Goal: Book appointment/travel/reservation

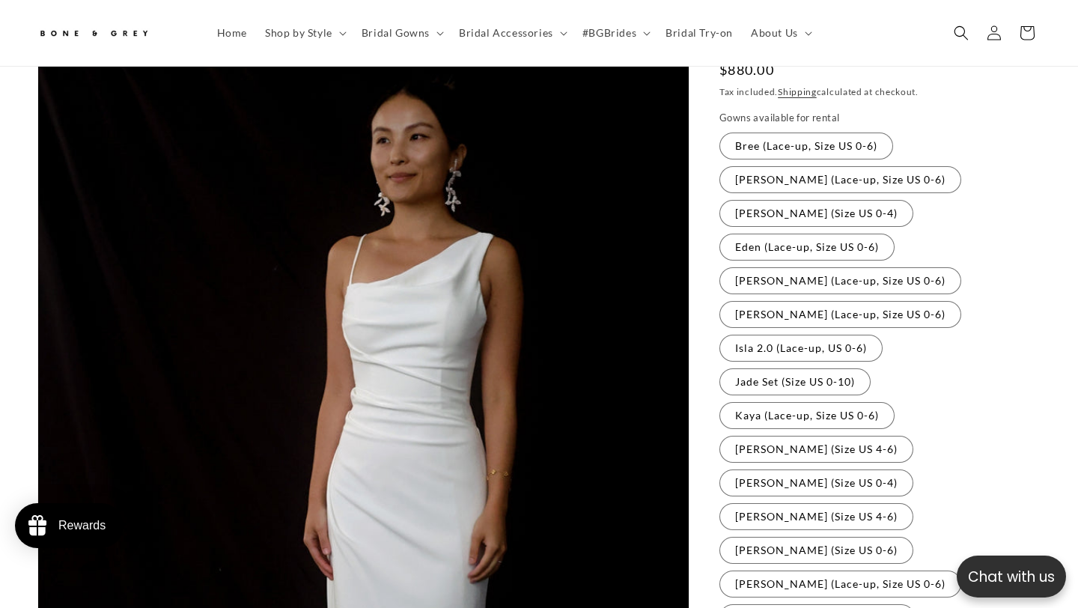
scroll to position [191, 0]
click at [842, 183] on label "[PERSON_NAME] (Lace-up, Size US 0-6) Variant sold out or unavailable" at bounding box center [841, 181] width 242 height 27
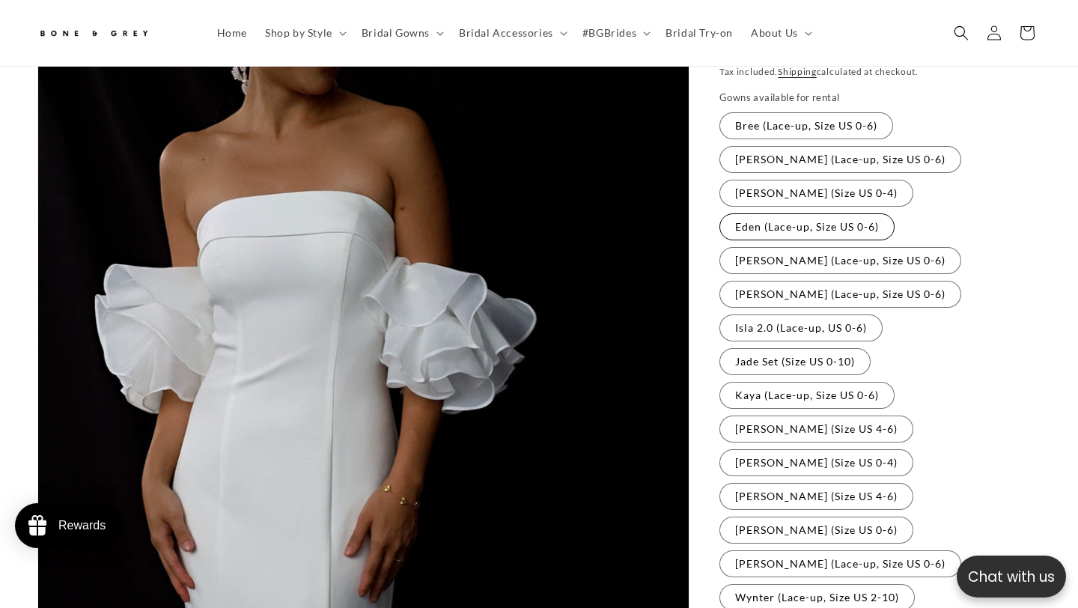
click at [826, 213] on label "Eden (Lace-up, Size US 0-6) Variant sold out or unavailable" at bounding box center [807, 226] width 175 height 27
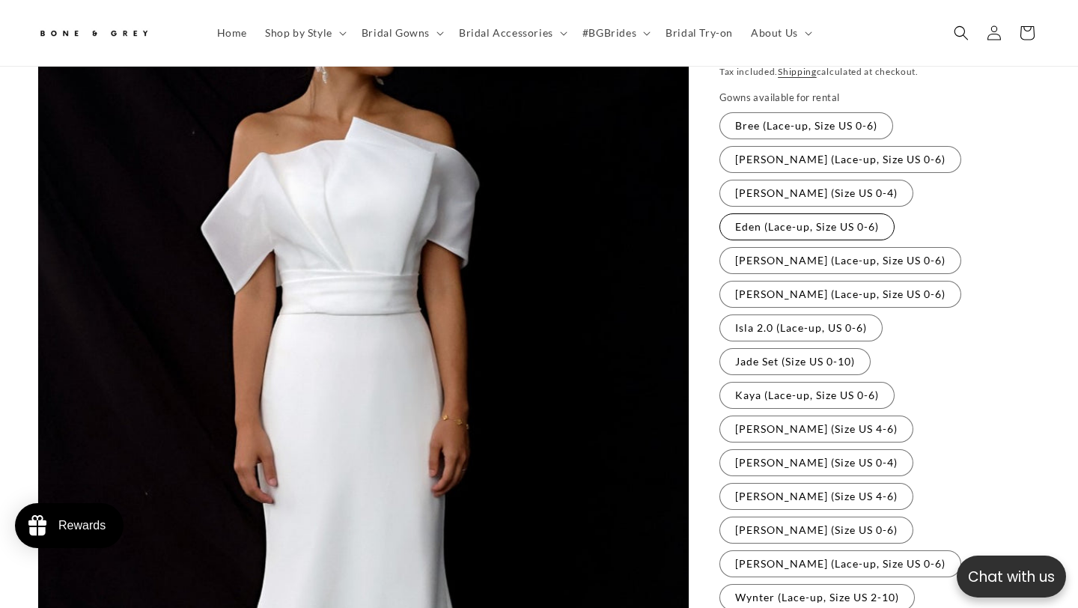
scroll to position [236, 0]
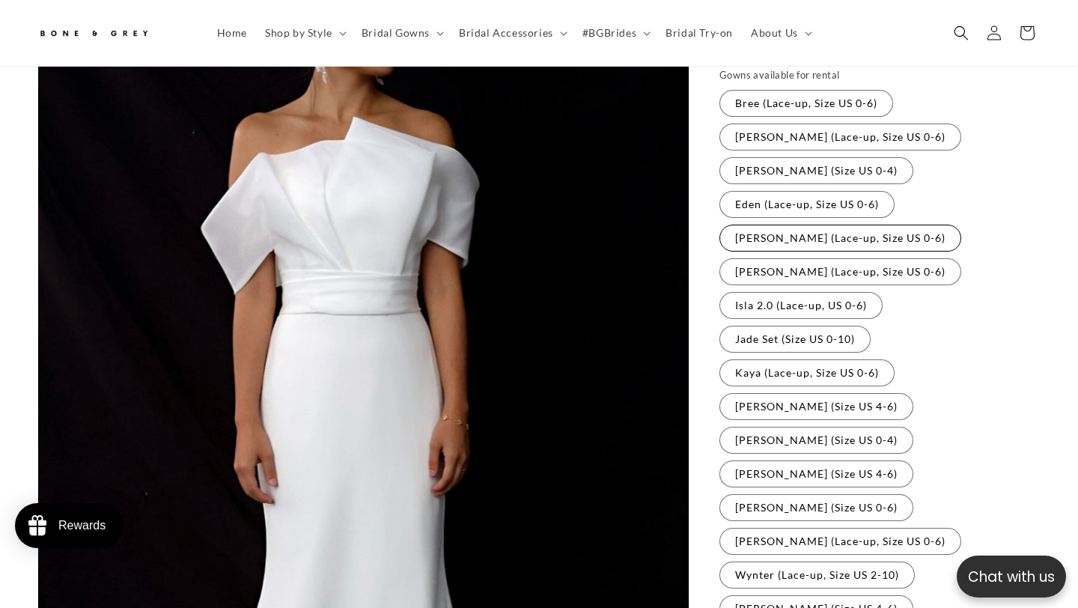
click at [820, 225] on label "[PERSON_NAME] (Lace-up, Size US 0-6) Variant sold out or unavailable" at bounding box center [841, 238] width 242 height 27
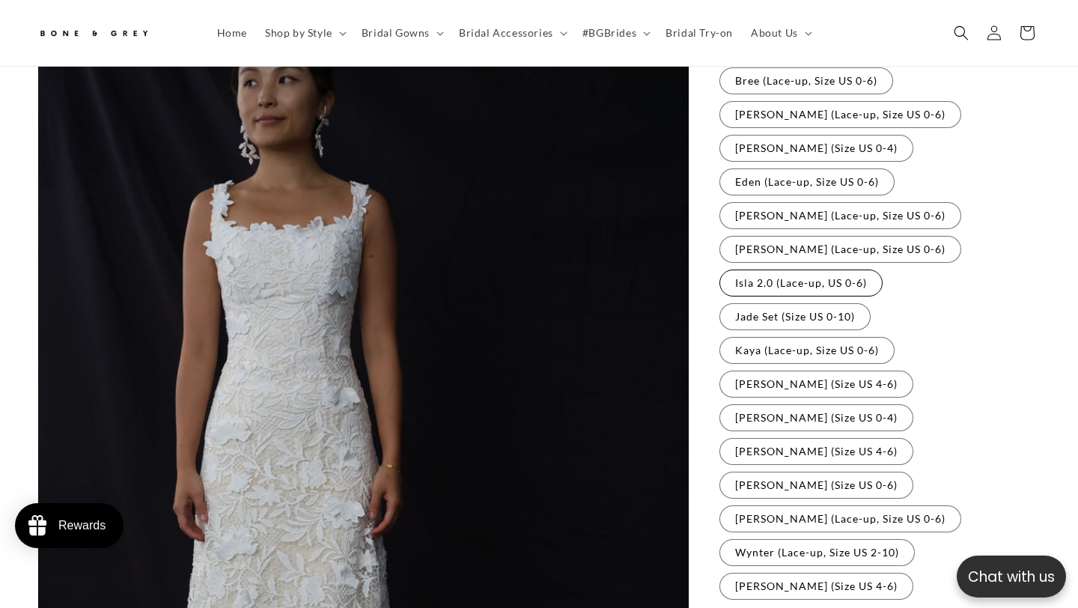
click at [793, 270] on label "Isla 2.0 (Lace-up, US 0-6) Variant sold out or unavailable" at bounding box center [801, 283] width 163 height 27
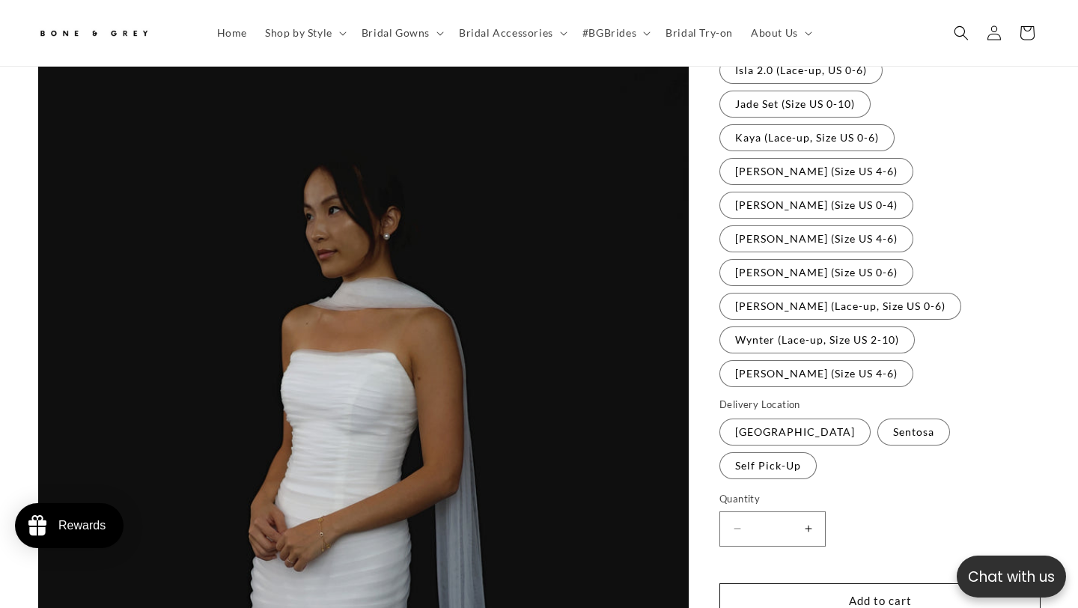
scroll to position [470, 0]
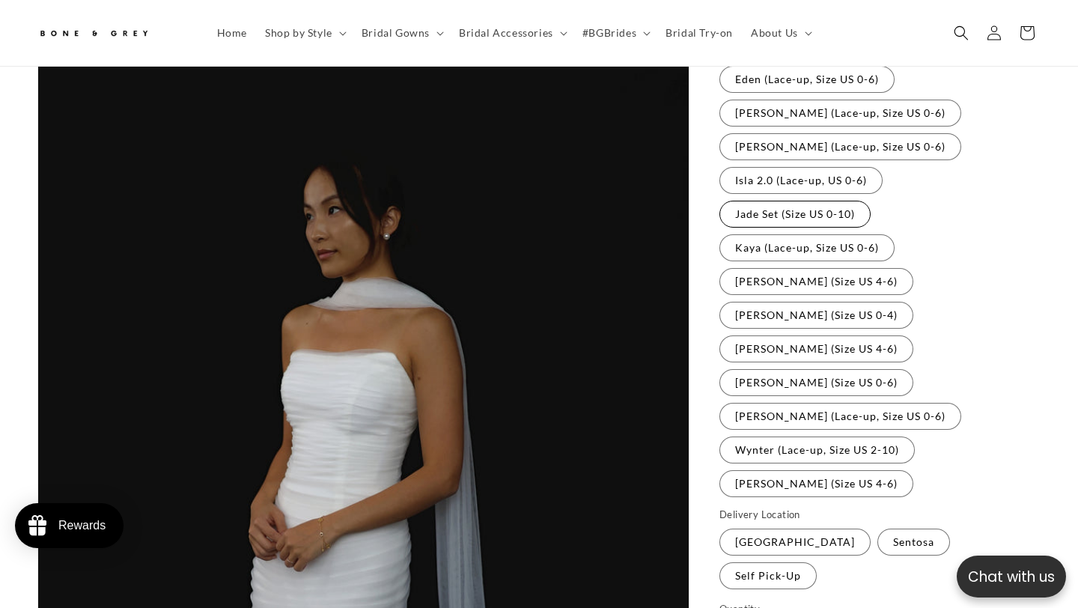
click at [789, 201] on label "Jade Set (Size US 0-10) Variant sold out or unavailable" at bounding box center [795, 214] width 151 height 27
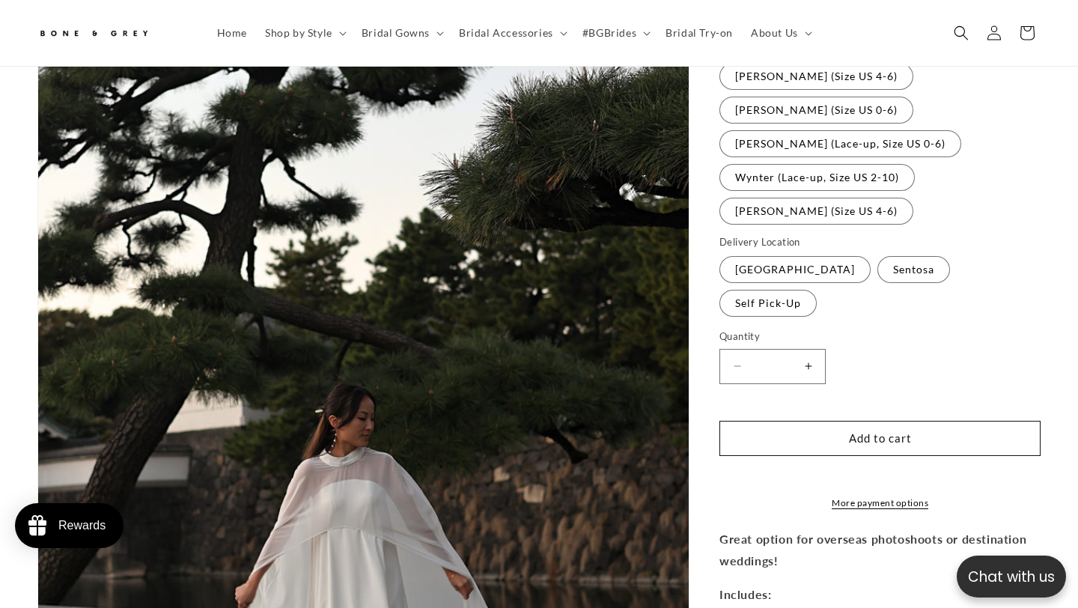
scroll to position [644, 0]
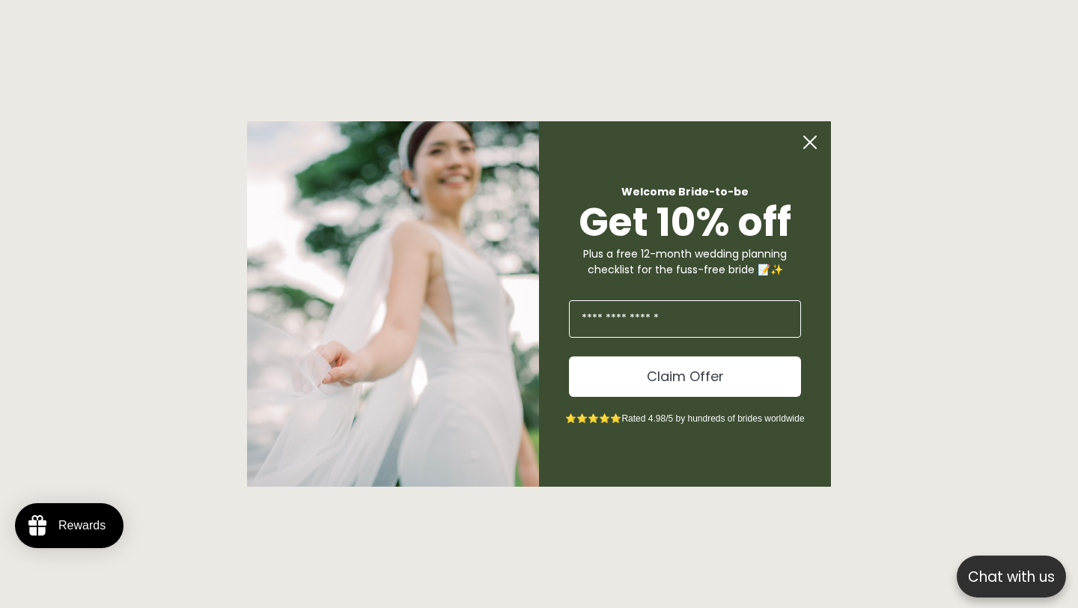
click at [822, 133] on circle "Close dialog" at bounding box center [810, 142] width 28 height 28
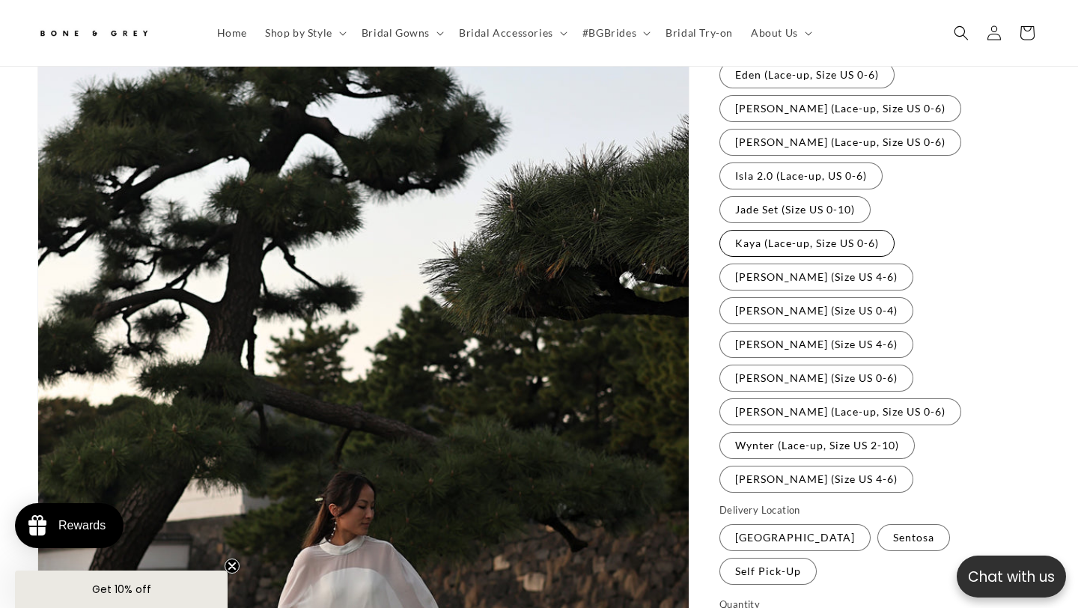
click at [786, 230] on label "Kaya (Lace-up, Size US 0-6) Variant sold out or unavailable" at bounding box center [807, 243] width 175 height 27
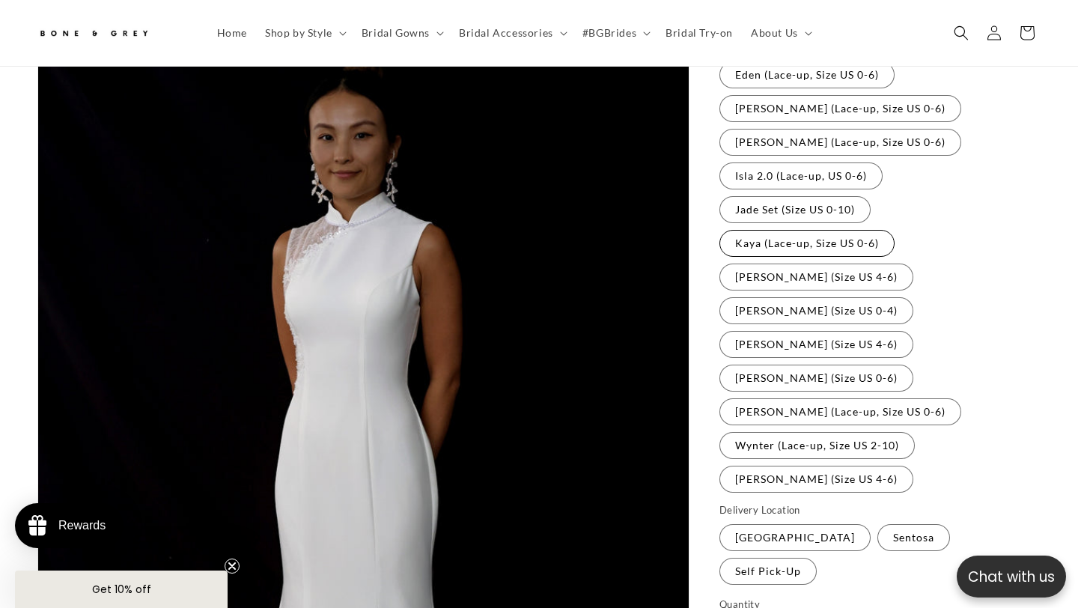
scroll to position [388, 0]
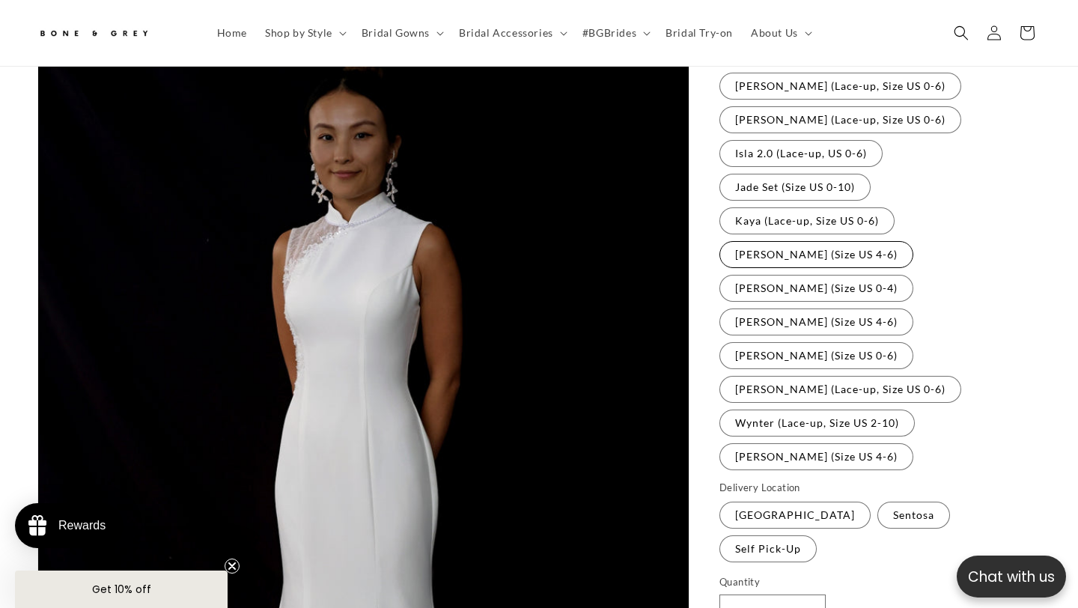
click at [768, 241] on label "[PERSON_NAME] (Size US 4-6) Variant sold out or unavailable" at bounding box center [817, 254] width 194 height 27
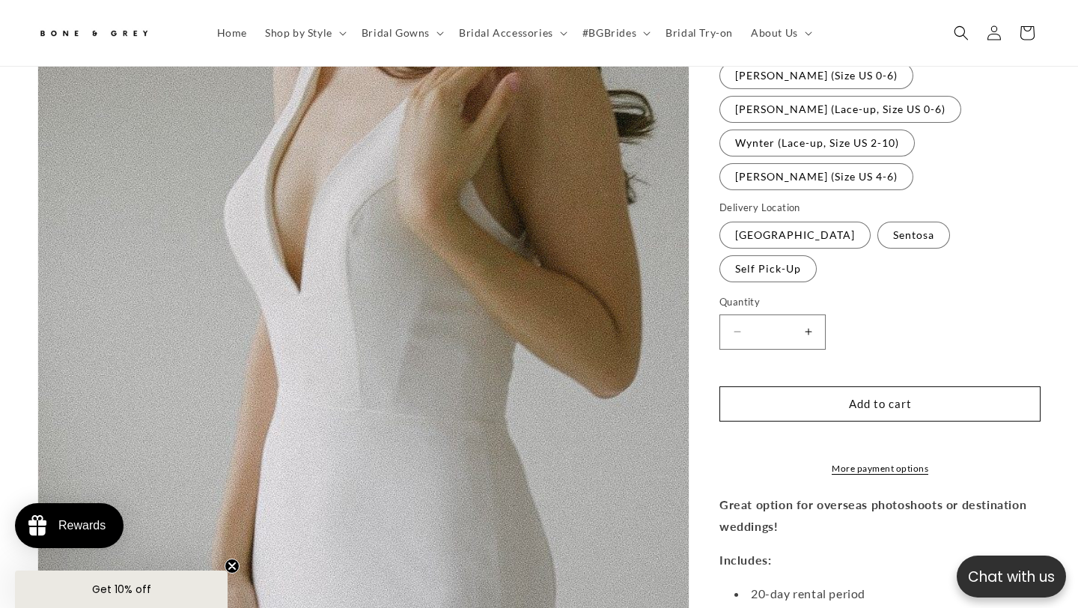
scroll to position [434, 0]
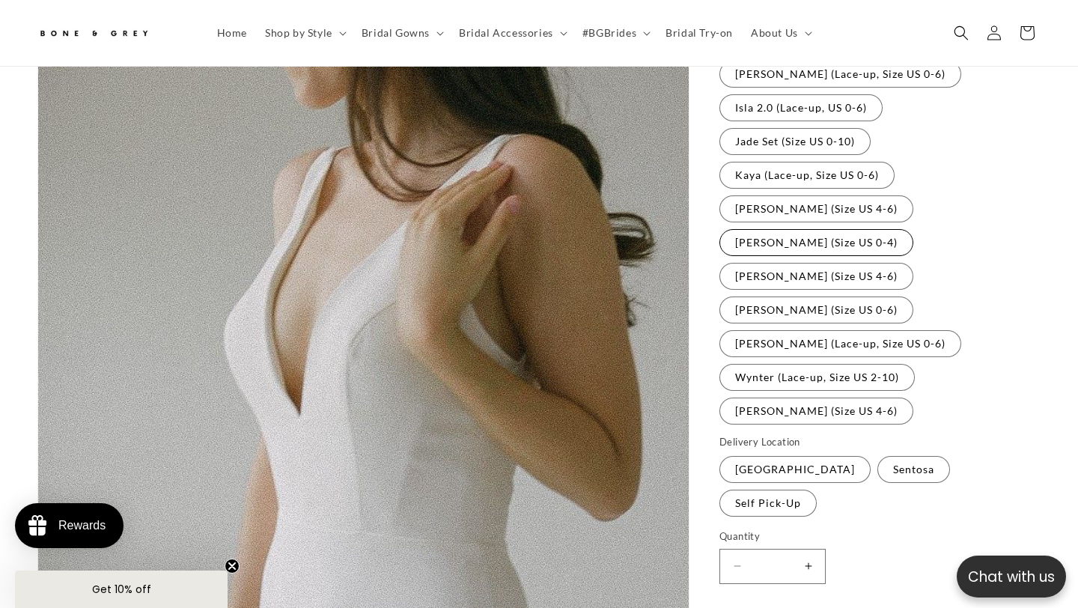
click at [911, 229] on label "[PERSON_NAME] (Size US 0-4) Variant sold out or unavailable" at bounding box center [817, 242] width 194 height 27
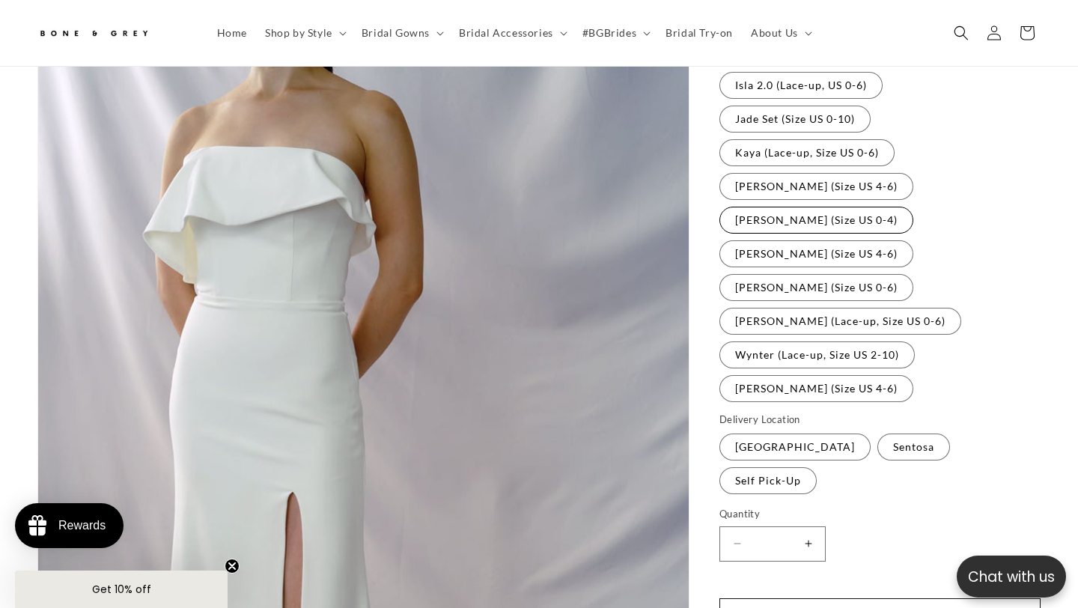
scroll to position [0, 728]
click at [806, 240] on label "[PERSON_NAME] (Size US 4-6) Variant sold out or unavailable" at bounding box center [817, 253] width 194 height 27
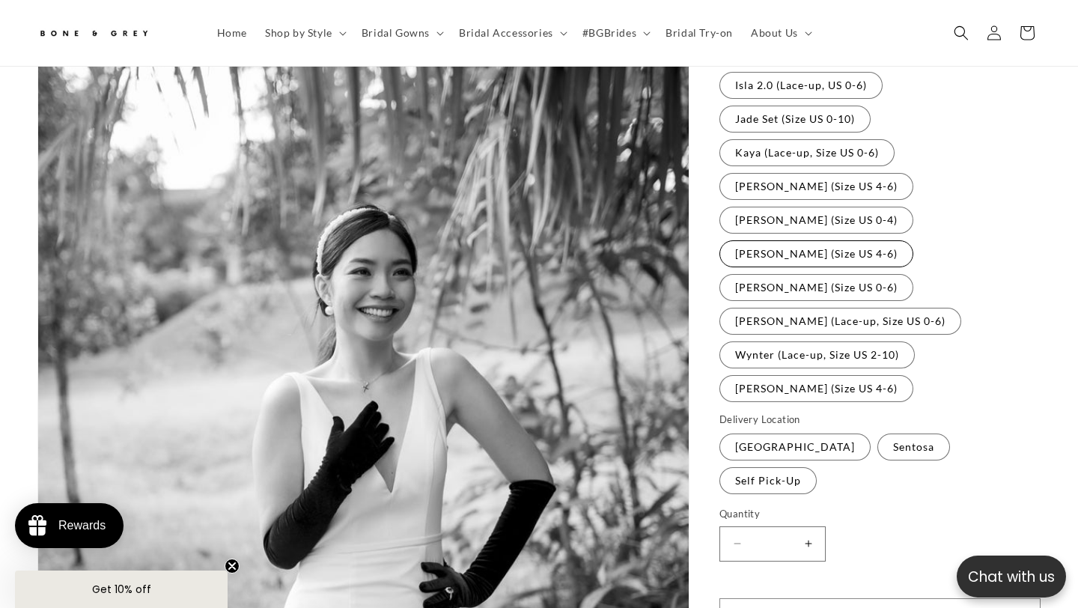
scroll to position [468, 0]
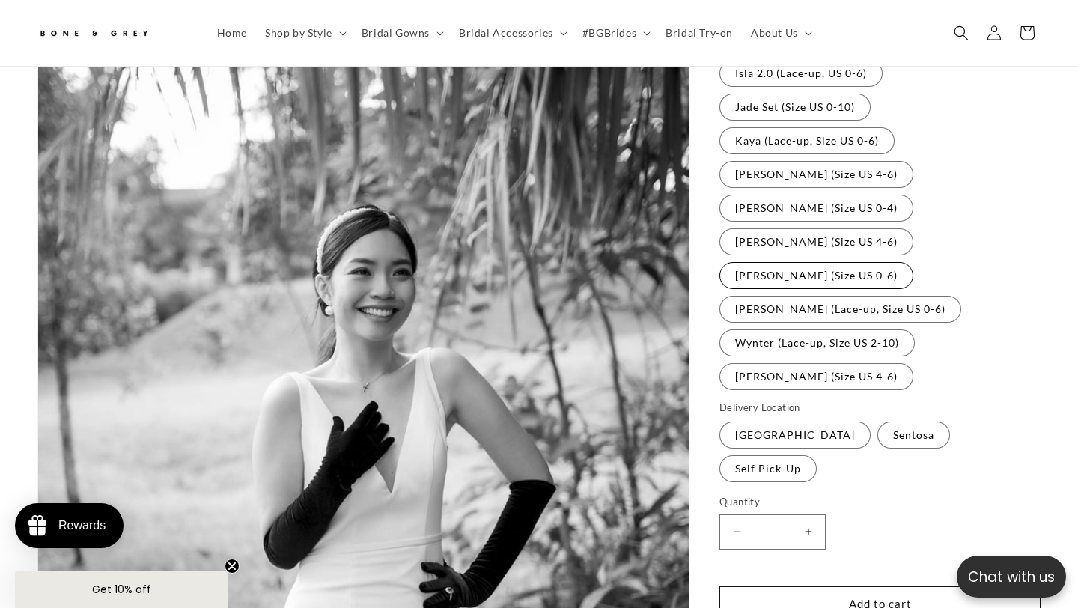
click at [912, 262] on label "[PERSON_NAME] (Size US 0-6) Variant sold out or unavailable" at bounding box center [817, 275] width 194 height 27
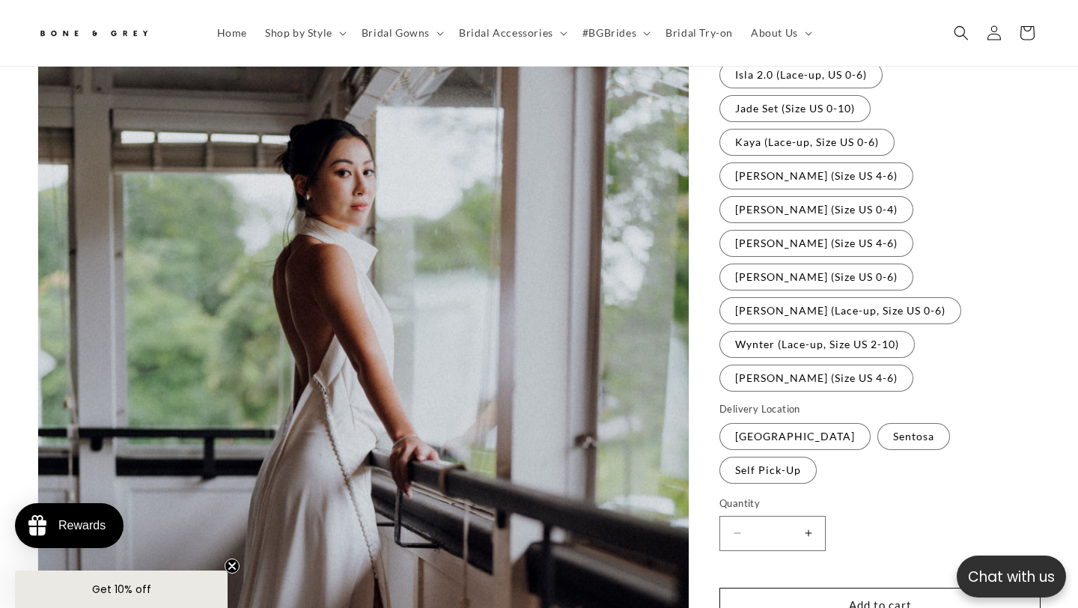
click at [920, 159] on fieldset "Gowns available for rental Bree (Lace-up, Size US 0-6) Variant sold out or unav…" at bounding box center [880, 116] width 321 height 556
click at [914, 196] on label "[PERSON_NAME] (Size US 0-4) Variant sold out or unavailable" at bounding box center [817, 209] width 194 height 27
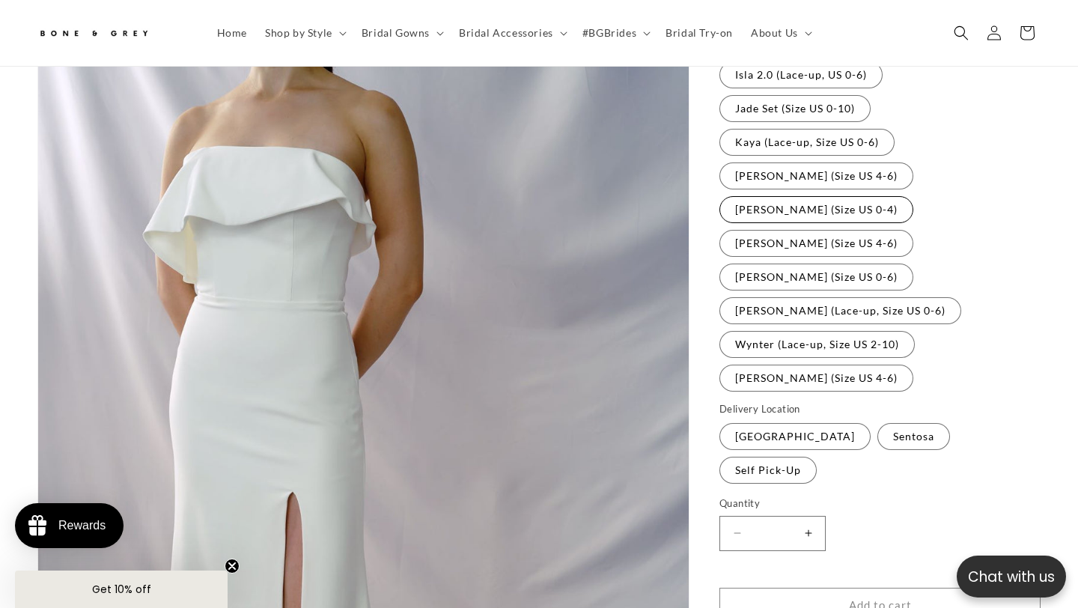
scroll to position [466, 0]
click at [866, 130] on label "Kaya (Lace-up, Size US 0-6) Variant sold out or unavailable" at bounding box center [807, 143] width 175 height 27
click at [820, 130] on label "Kaya (Lace-up, Size US 0-6) Variant sold out or unavailable" at bounding box center [807, 143] width 175 height 27
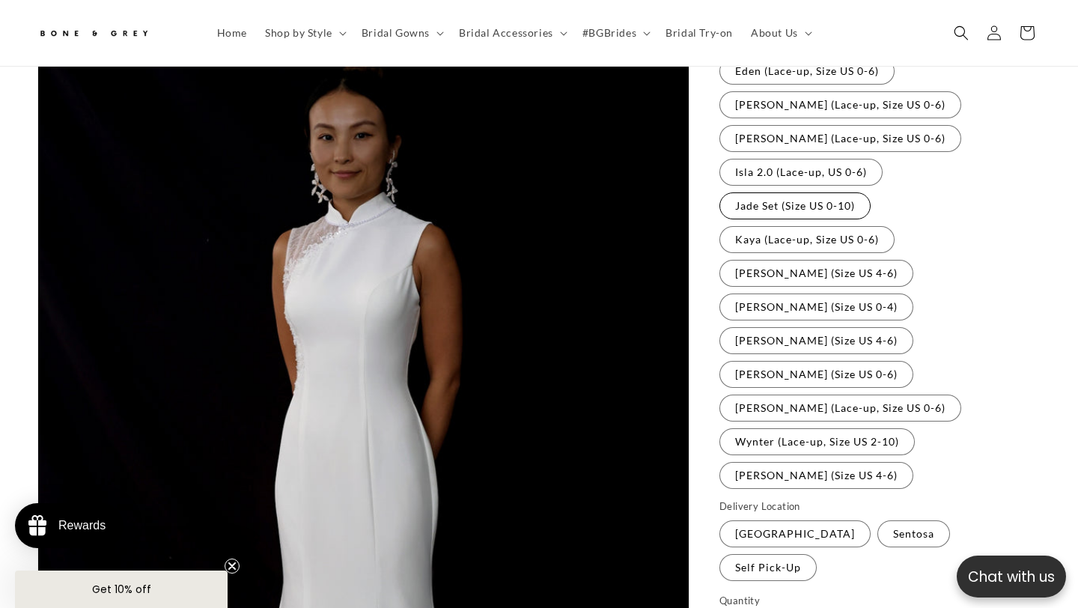
click at [804, 192] on label "Jade Set (Size US 0-10) Variant sold out or unavailable" at bounding box center [795, 205] width 151 height 27
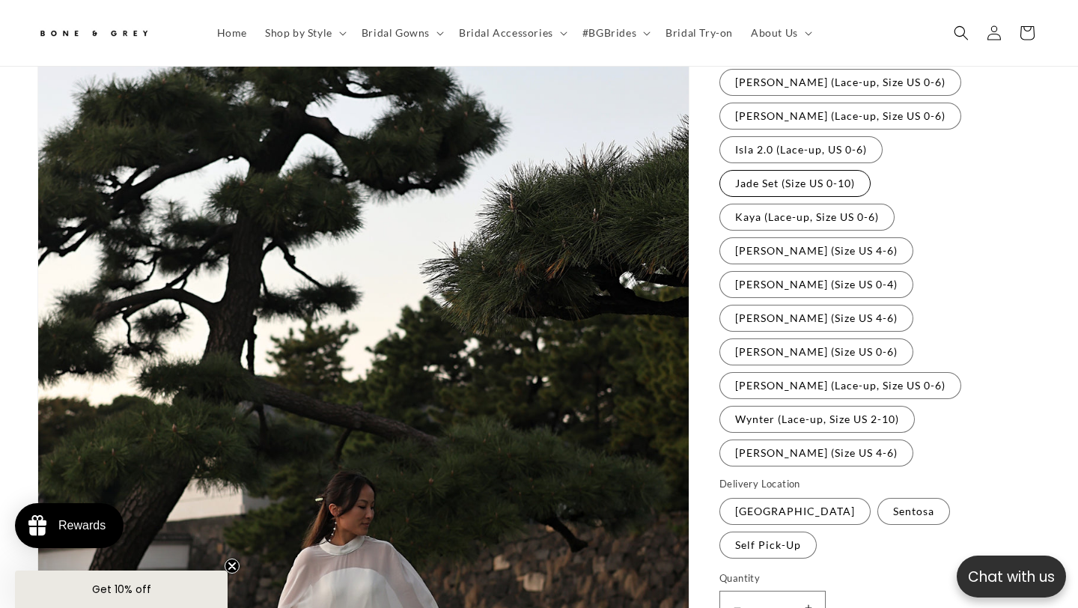
scroll to position [0, 364]
click at [803, 136] on label "Isla 2.0 (Lace-up, US 0-6) Variant sold out or unavailable" at bounding box center [801, 149] width 163 height 27
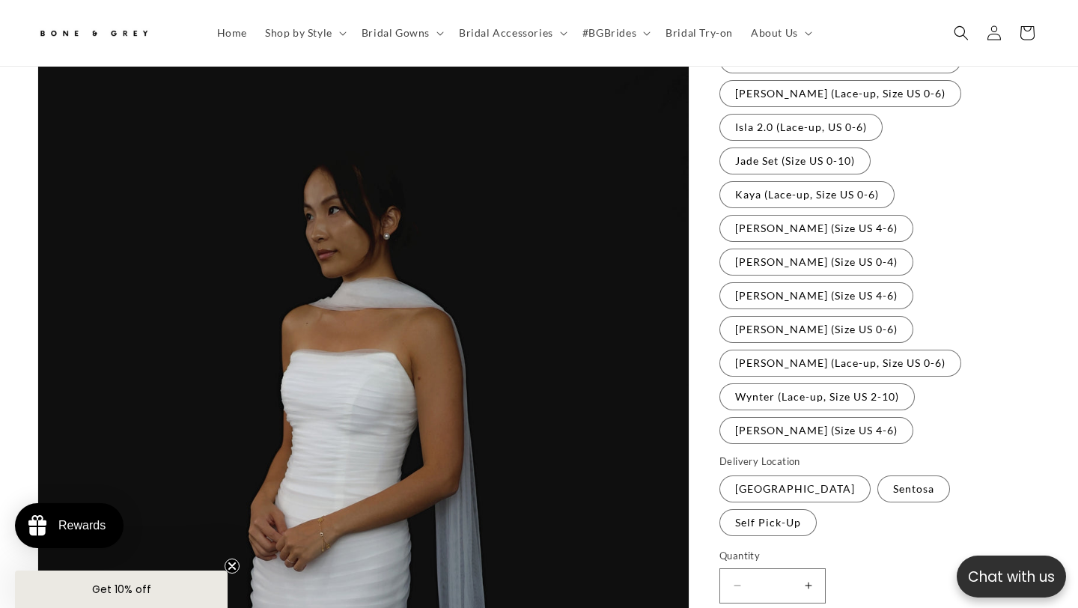
click at [833, 277] on fieldset "Gowns available for rental Bree (Lace-up, Size US 0-6) Variant sold out or unav…" at bounding box center [880, 168] width 321 height 556
click at [827, 350] on label "[PERSON_NAME] (Lace-up, Size US 0-6) Variant sold out or unavailable" at bounding box center [841, 363] width 242 height 27
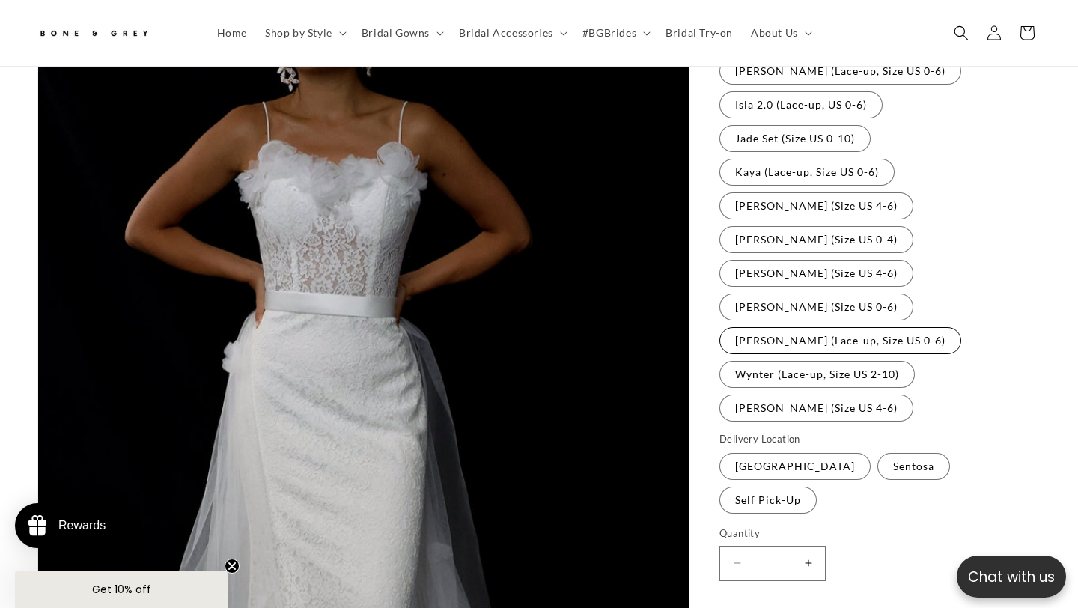
scroll to position [0, 728]
click at [821, 361] on label "Wynter (Lace-up, Size US 2-10) Variant sold out or unavailable" at bounding box center [817, 374] width 195 height 27
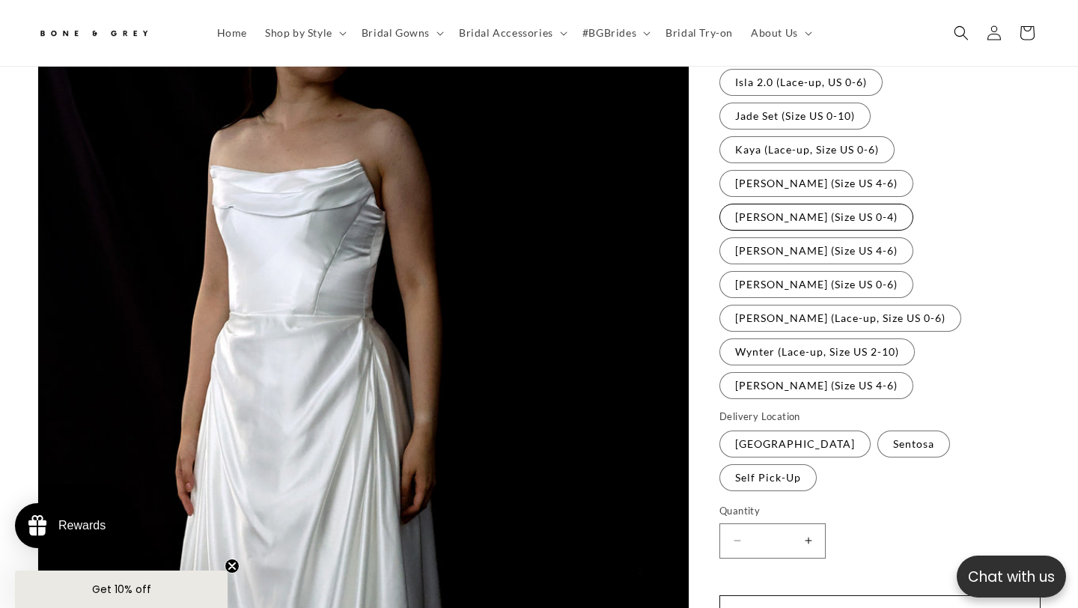
click at [914, 204] on label "[PERSON_NAME] (Size US 0-4) Variant sold out or unavailable" at bounding box center [817, 217] width 194 height 27
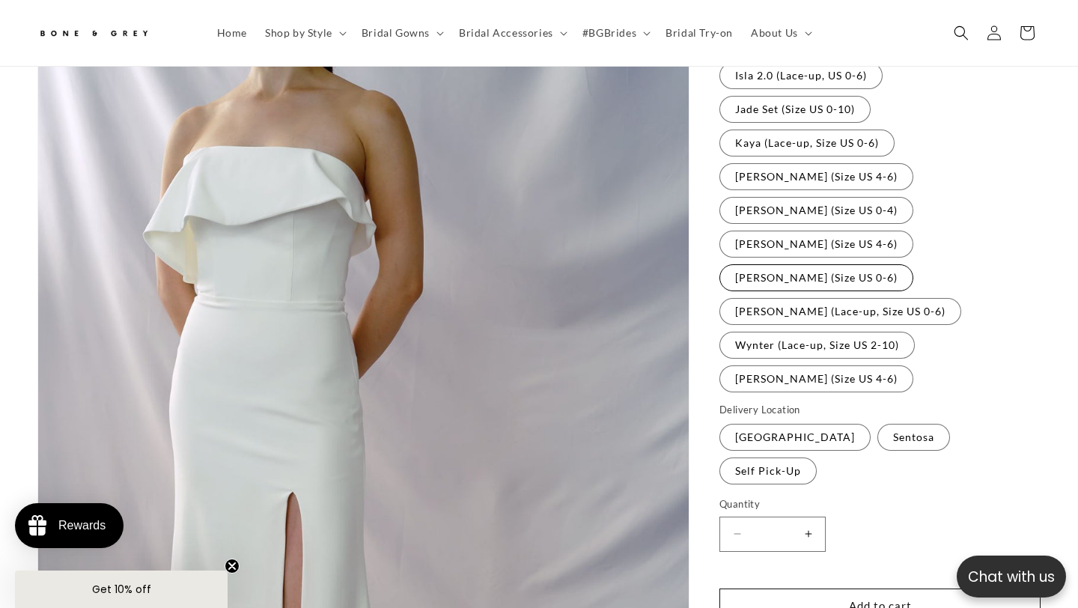
click at [914, 264] on label "[PERSON_NAME] (Size US 0-6) Variant sold out or unavailable" at bounding box center [817, 277] width 194 height 27
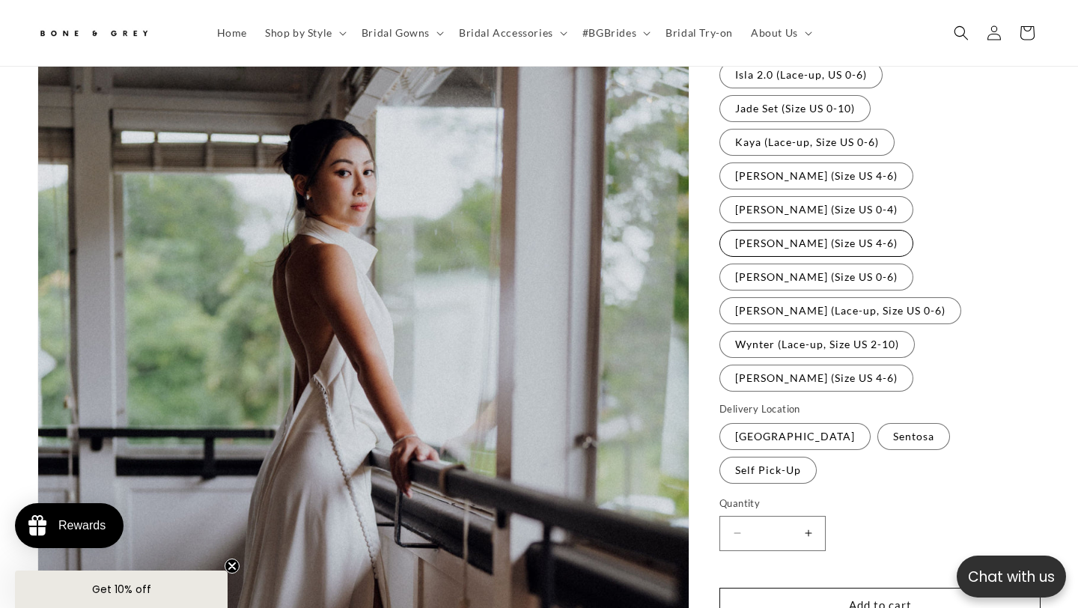
click at [832, 230] on label "[PERSON_NAME] (Size US 4-6) Variant sold out or unavailable" at bounding box center [817, 243] width 194 height 27
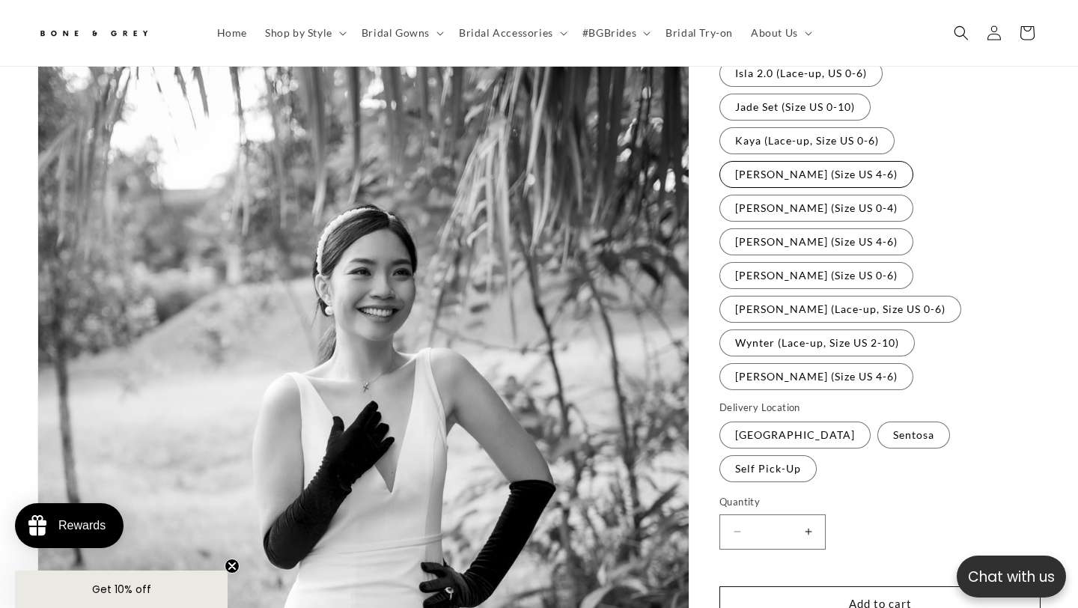
click at [814, 161] on label "[PERSON_NAME] (Size US 4-6) Variant sold out or unavailable" at bounding box center [817, 174] width 194 height 27
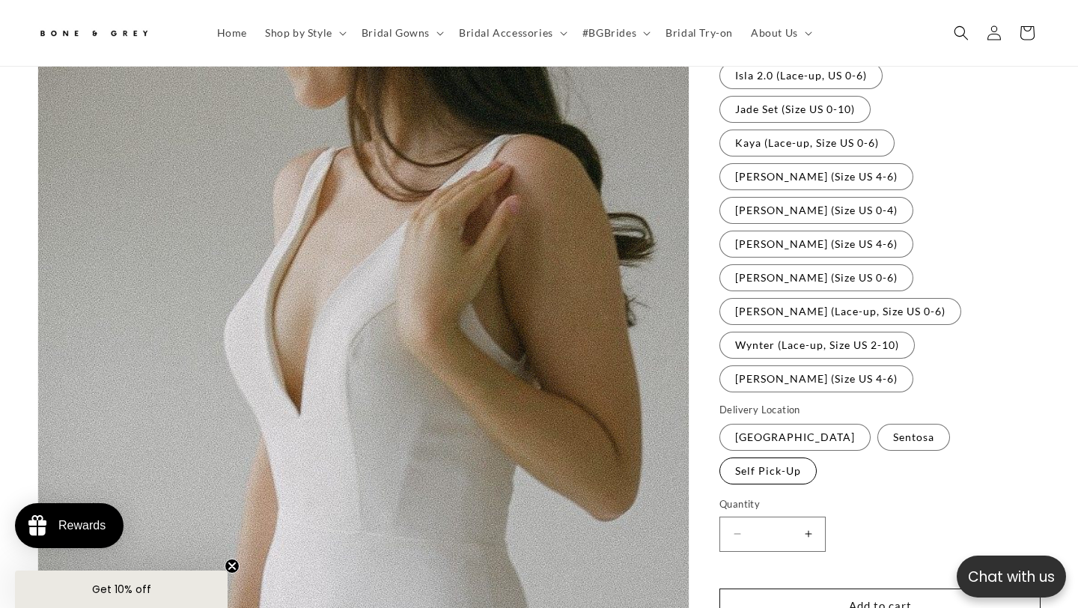
click at [817, 458] on label "Self Pick-Up Variant sold out or unavailable" at bounding box center [768, 471] width 97 height 27
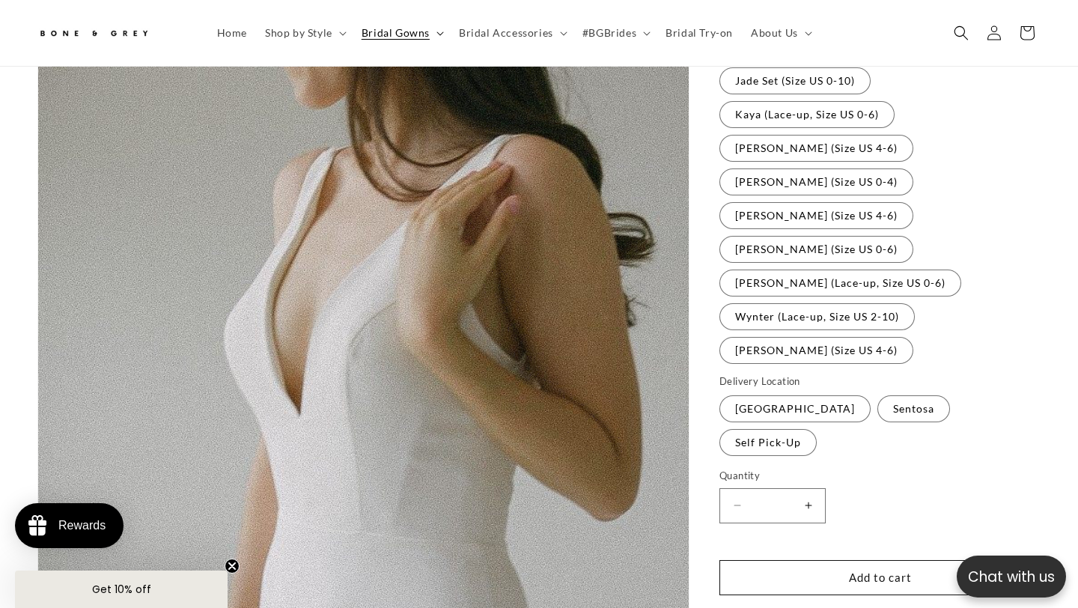
click at [413, 38] on span "Bridal Gowns" at bounding box center [396, 32] width 68 height 13
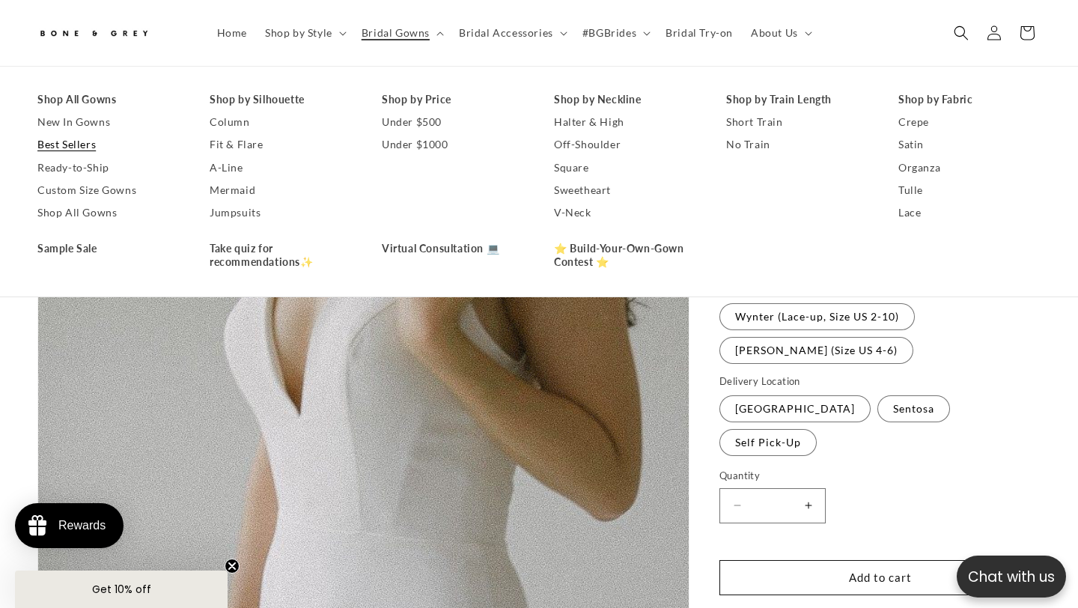
click at [81, 143] on link "Best Sellers" at bounding box center [108, 144] width 142 height 22
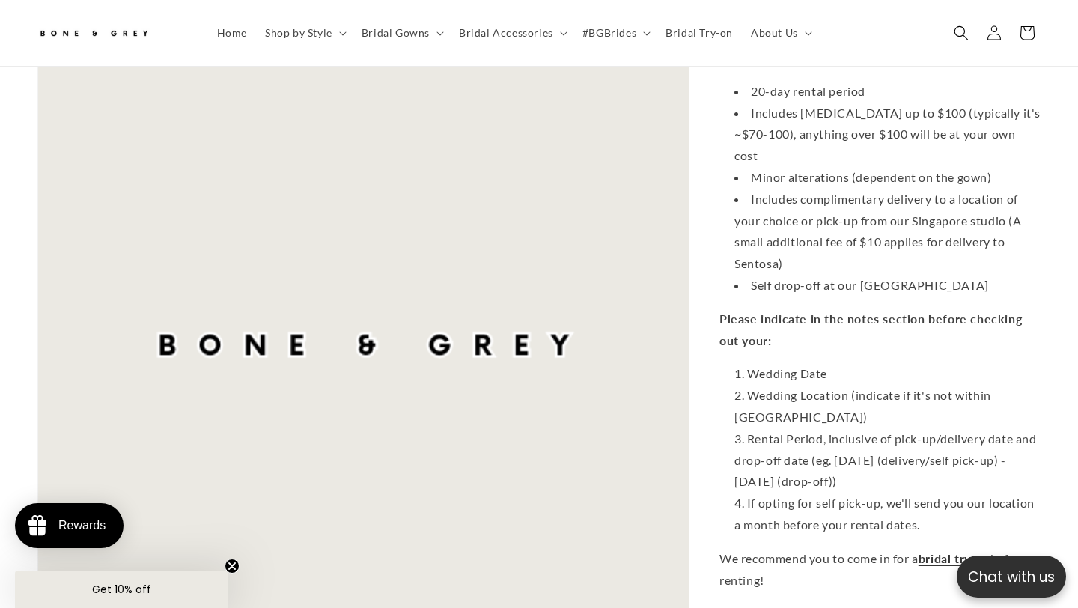
scroll to position [1203, 0]
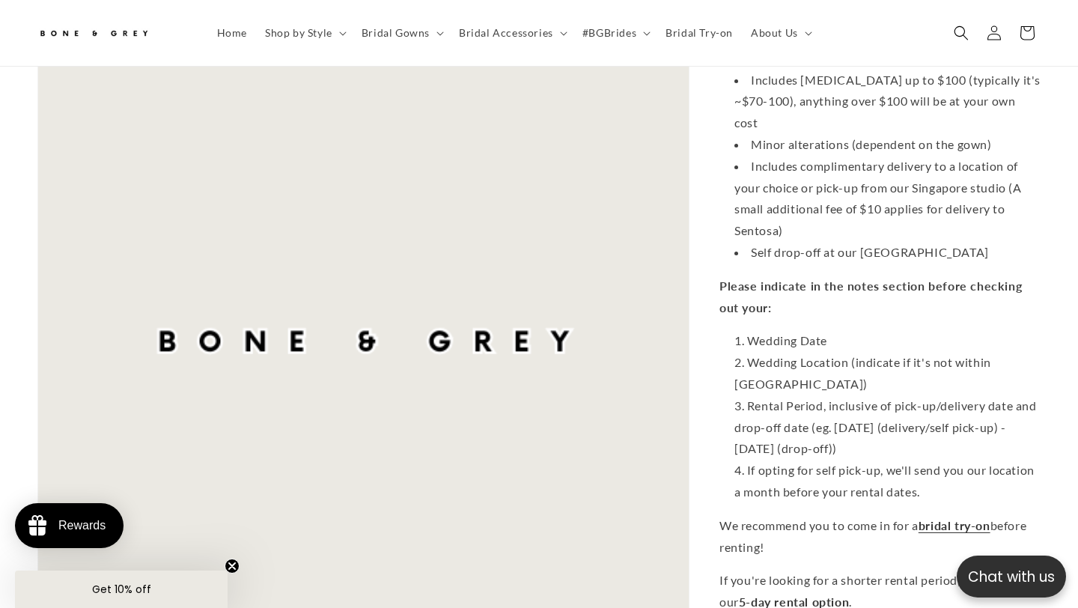
drag, startPoint x: 236, startPoint y: 559, endPoint x: 341, endPoint y: 607, distance: 116.3
click at [236, 559] on icon "Close teaser" at bounding box center [232, 566] width 15 height 15
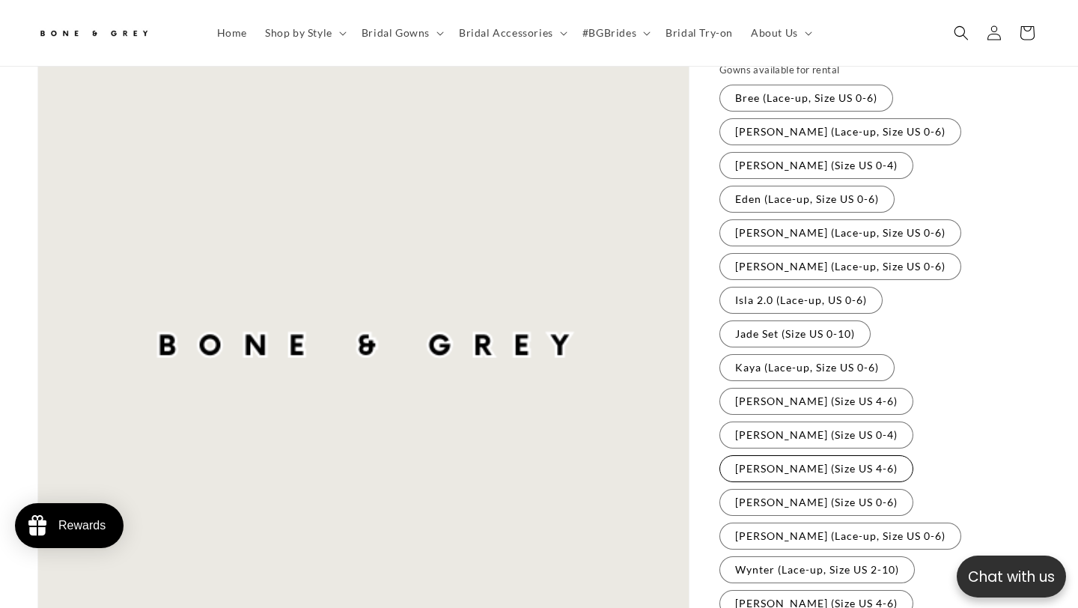
scroll to position [241, 0]
click at [779, 384] on fieldset "Gowns available for rental Bree (Lace-up, Size US 0-6) Variant sold out or unav…" at bounding box center [880, 341] width 321 height 556
click at [778, 388] on label "[PERSON_NAME] (Size US 4-6) Variant sold out or unavailable" at bounding box center [817, 401] width 194 height 27
click at [870, 375] on fieldset "Gowns available for rental Bree (Lace-up, Size US 0-6) Variant sold out or unav…" at bounding box center [880, 341] width 321 height 556
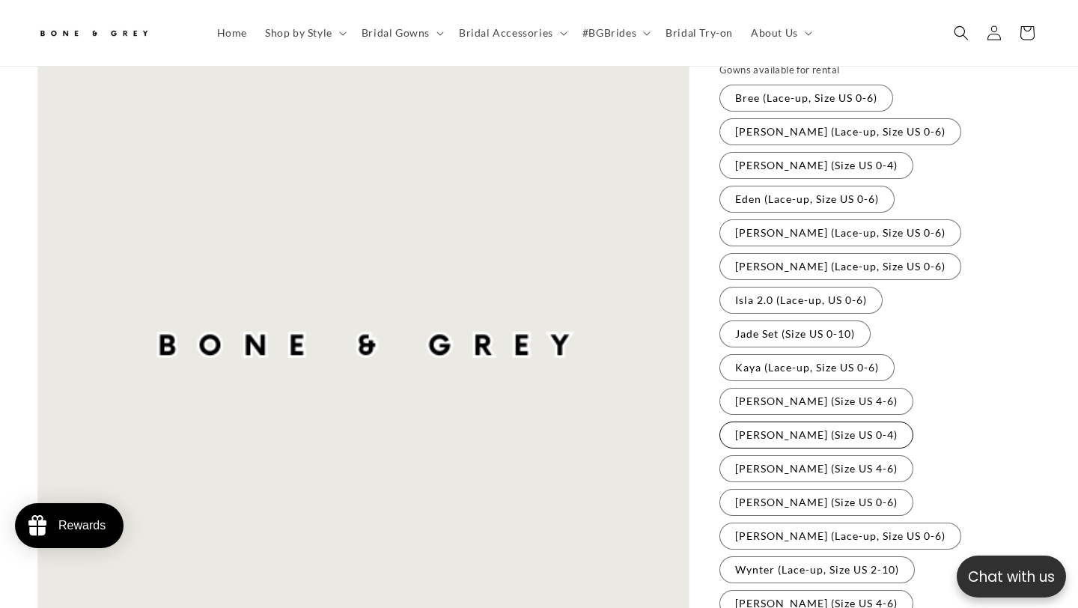
click at [907, 422] on label "[PERSON_NAME] (Size US 0-4) Variant sold out or unavailable" at bounding box center [817, 435] width 194 height 27
click at [817, 388] on label "[PERSON_NAME] (Size US 4-6) Variant sold out or unavailable" at bounding box center [817, 401] width 194 height 27
click at [677, 41] on link "Bridal Try-on" at bounding box center [699, 32] width 85 height 31
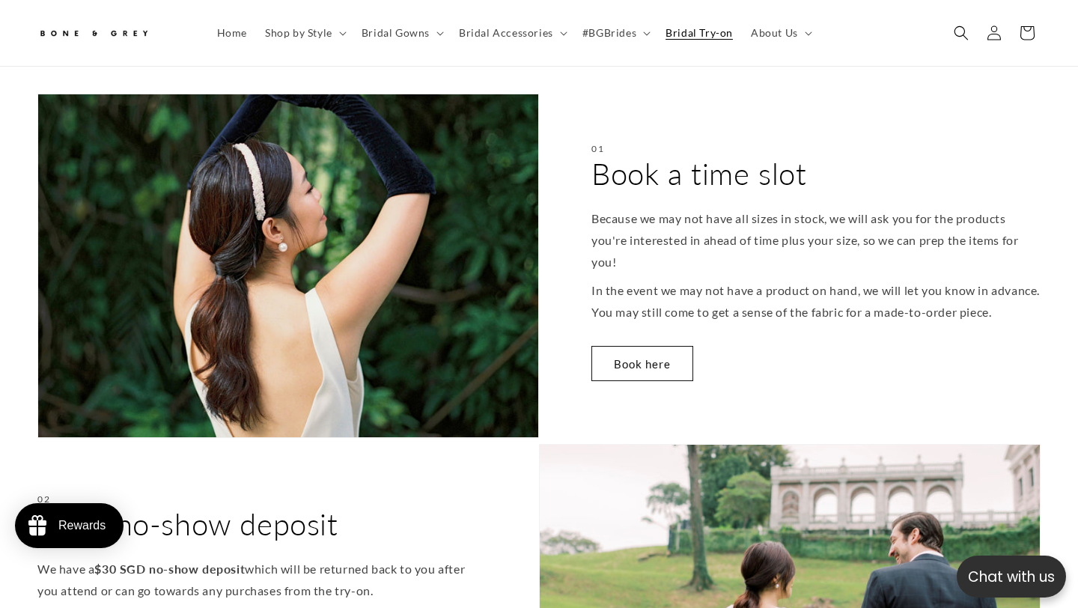
scroll to position [577, 0]
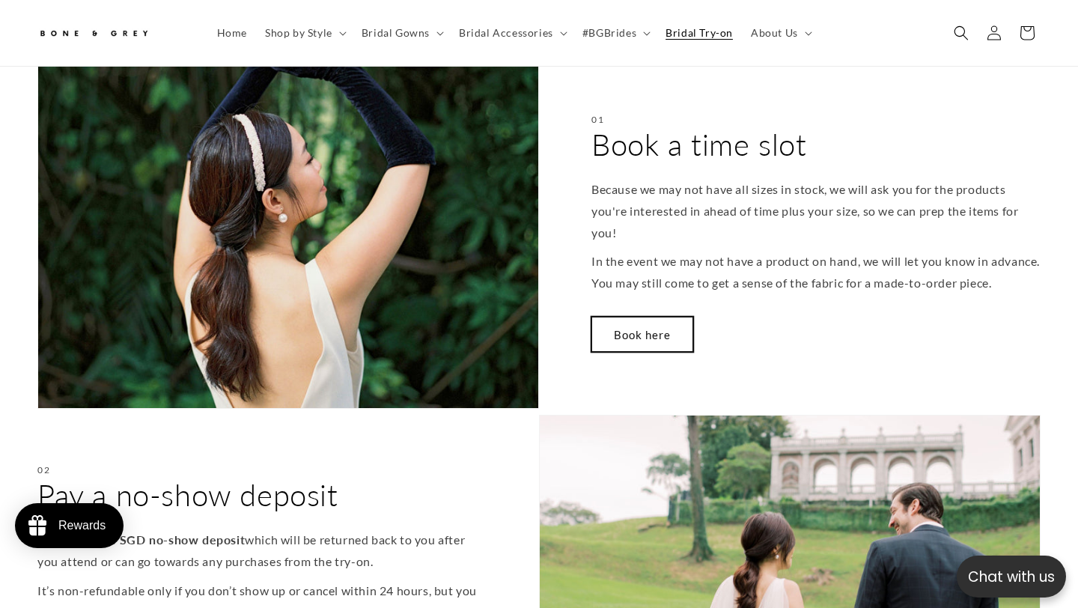
click at [639, 352] on link "Book here" at bounding box center [643, 334] width 102 height 35
